Goal: Task Accomplishment & Management: Manage account settings

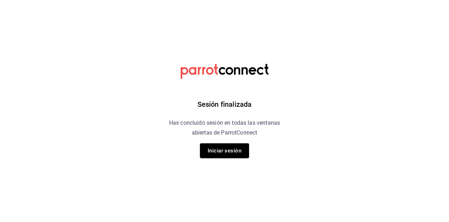
click at [218, 143] on button "Iniciar sesión" at bounding box center [224, 150] width 49 height 15
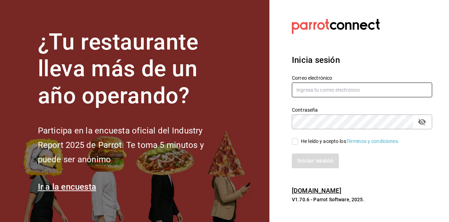
click at [310, 97] on input "text" at bounding box center [362, 90] width 140 height 15
type input "[EMAIL_ADDRESS][DOMAIN_NAME]"
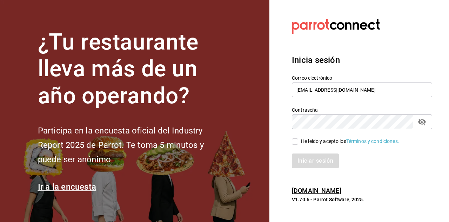
click at [292, 145] on input "He leído y acepto los Términos y condiciones." at bounding box center [295, 141] width 6 height 6
checkbox input "true"
click at [305, 168] on button "Iniciar sesión" at bounding box center [316, 160] width 48 height 15
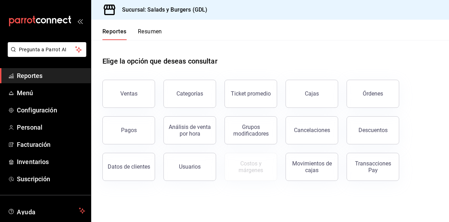
click at [31, 112] on span "Configuración" at bounding box center [51, 109] width 68 height 9
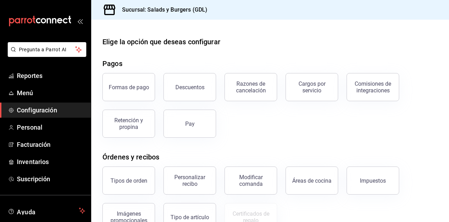
click at [252, 184] on div "Modificar comanda" at bounding box center [251, 180] width 44 height 13
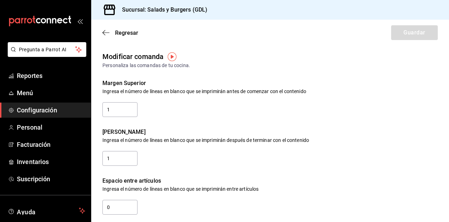
click at [104, 34] on icon "button" at bounding box center [104, 32] width 3 height 5
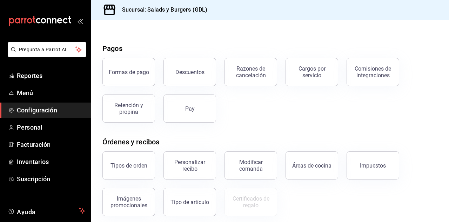
scroll to position [13, 0]
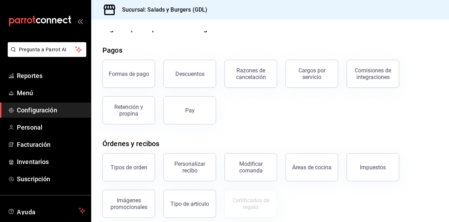
click at [254, 75] on div "Razones de cancelación" at bounding box center [251, 73] width 44 height 13
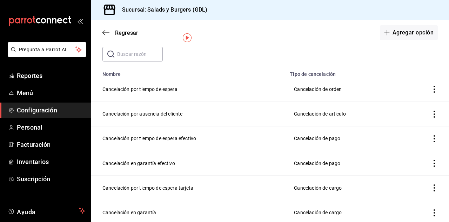
scroll to position [39, 0]
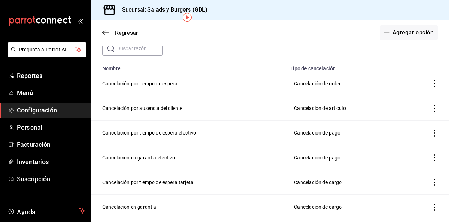
click at [104, 30] on icon "button" at bounding box center [106, 32] width 7 height 6
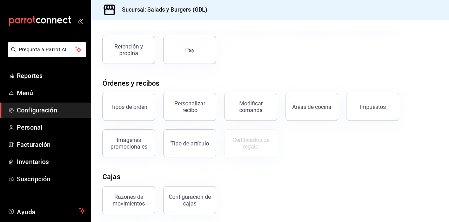
scroll to position [100, 0]
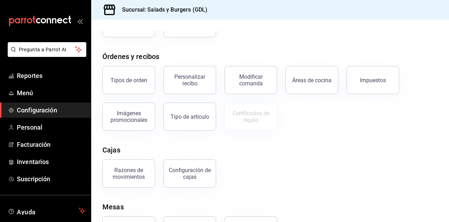
click at [20, 127] on span "Personal" at bounding box center [51, 127] width 68 height 9
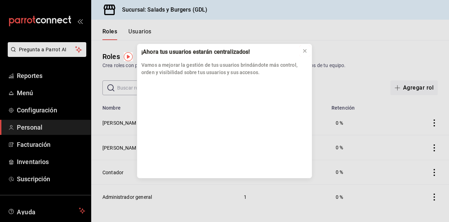
click at [305, 52] on icon at bounding box center [305, 51] width 3 height 3
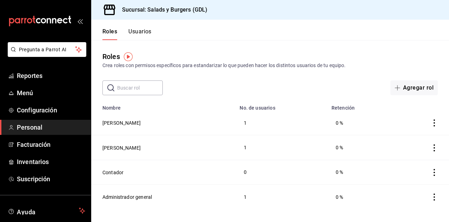
click at [118, 147] on button "[PERSON_NAME]" at bounding box center [122, 147] width 38 height 7
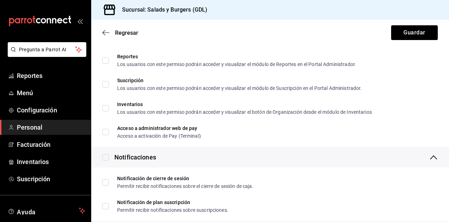
scroll to position [1259, 0]
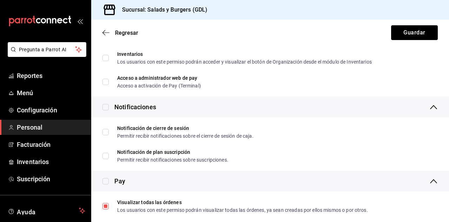
click at [104, 33] on icon "button" at bounding box center [106, 32] width 7 height 6
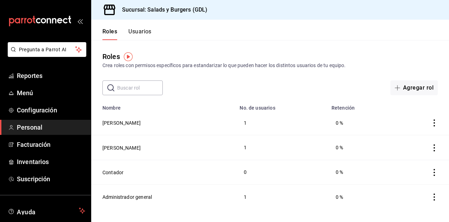
click at [141, 31] on button "Usuarios" at bounding box center [140, 34] width 23 height 12
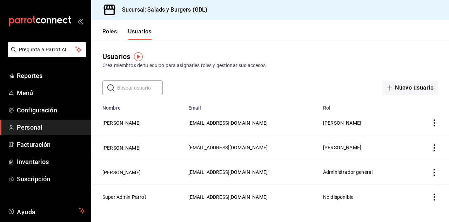
click at [26, 105] on span "Configuración" at bounding box center [51, 109] width 68 height 9
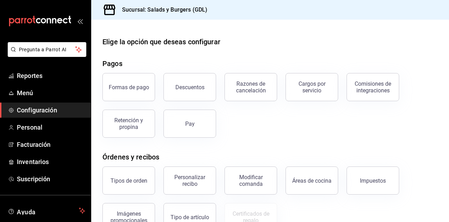
click at [245, 186] on div "Modificar comanda" at bounding box center [251, 180] width 44 height 13
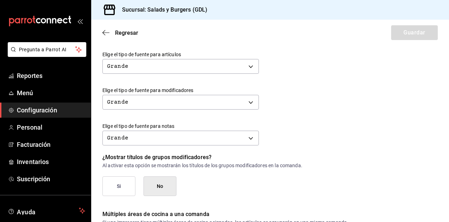
scroll to position [305, 0]
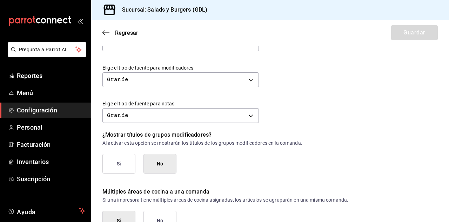
click at [104, 32] on icon "button" at bounding box center [104, 32] width 3 height 5
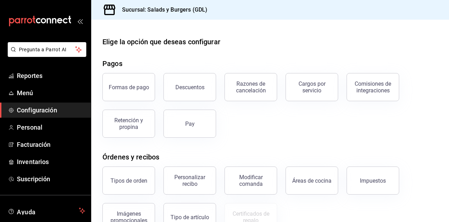
click at [21, 126] on span "Personal" at bounding box center [51, 127] width 68 height 9
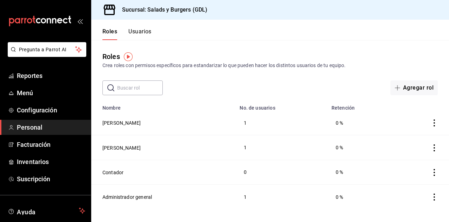
click at [20, 81] on link "Reportes" at bounding box center [45, 75] width 91 height 15
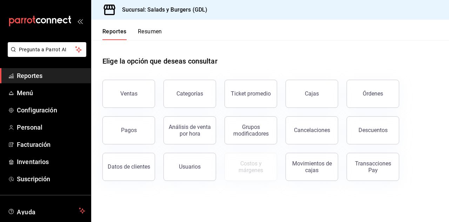
click at [171, 85] on button "Categorías" at bounding box center [190, 94] width 53 height 28
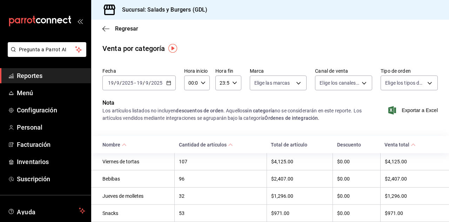
click at [106, 28] on icon "button" at bounding box center [106, 28] width 7 height 0
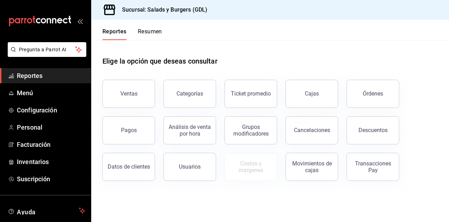
click at [248, 130] on div "Grupos modificadores" at bounding box center [251, 130] width 44 height 13
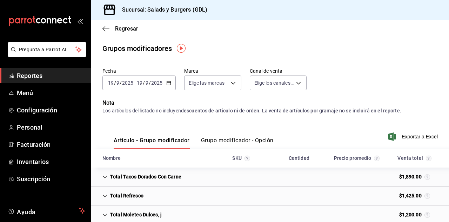
click at [103, 26] on icon "button" at bounding box center [106, 29] width 7 height 6
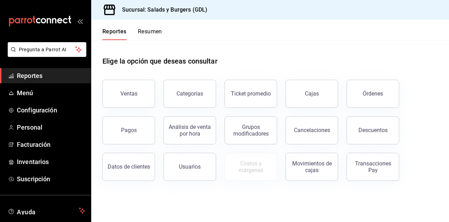
click at [11, 90] on icon "mailbox folders" at bounding box center [11, 93] width 6 height 6
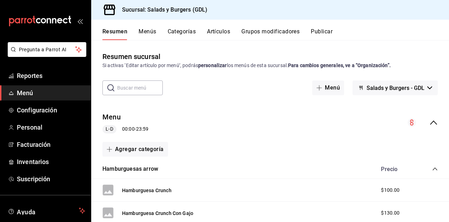
click at [188, 24] on div "Resumen Menús Categorías Artículos Grupos modificadores Publicar" at bounding box center [270, 30] width 358 height 20
click at [180, 33] on button "Categorías" at bounding box center [182, 34] width 28 height 12
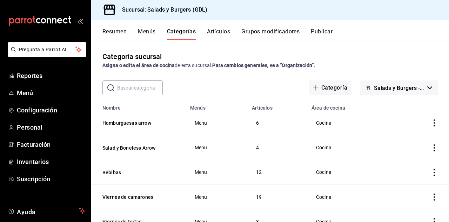
click at [215, 32] on button "Artículos" at bounding box center [218, 34] width 23 height 12
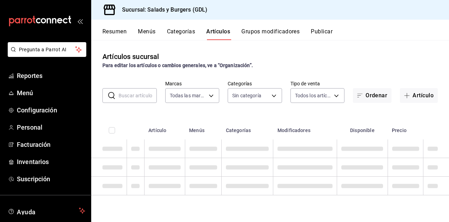
type input "84109a30-7809-40ee-bb47-ef6624de3a92"
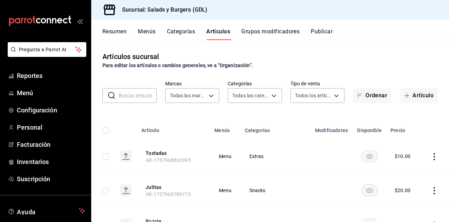
type input "4f355598-df74-4a72-b69b-6492dc7da6c6,150e8ab2-2b99-4cc4-bb5b-f558faa3e621,7aa1b…"
click at [322, 32] on button "Publicar" at bounding box center [322, 34] width 22 height 12
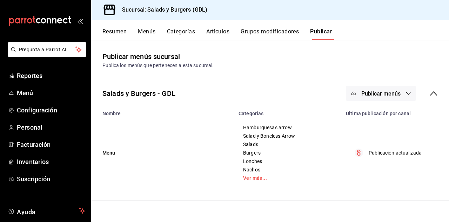
click at [19, 77] on span "Reportes" at bounding box center [51, 75] width 68 height 9
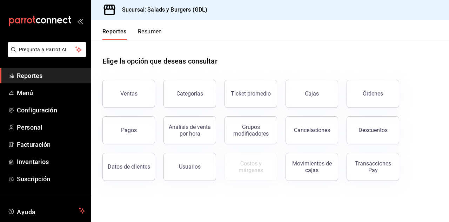
click at [308, 172] on div "Movimientos de cajas" at bounding box center [312, 166] width 44 height 13
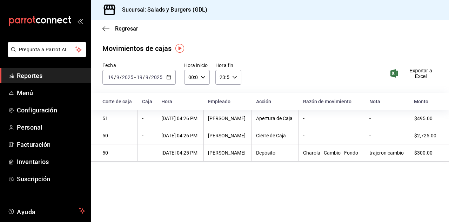
click at [104, 27] on icon "button" at bounding box center [104, 28] width 3 height 5
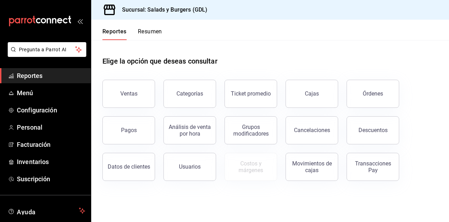
click at [365, 99] on button "Órdenes" at bounding box center [373, 94] width 53 height 28
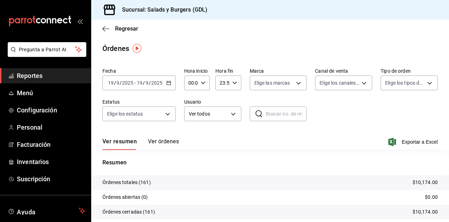
scroll to position [20, 0]
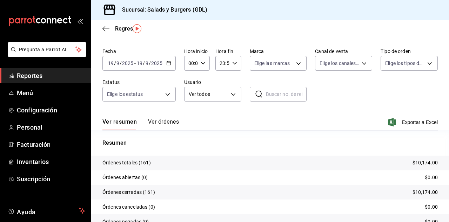
click at [104, 30] on icon "button" at bounding box center [104, 28] width 3 height 5
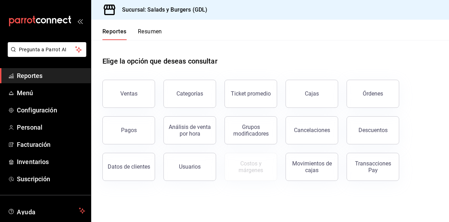
click at [146, 222] on main "Elige la opción que deseas consultar Ventas Categorías Ticket promedio Cajas Ór…" at bounding box center [270, 131] width 358 height 182
